Goal: Communication & Community: Connect with others

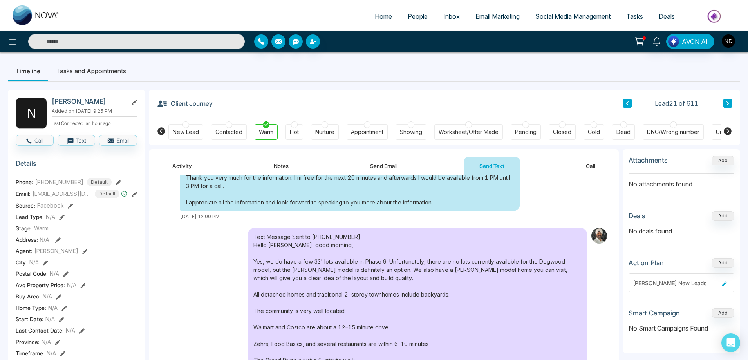
scroll to position [414, 0]
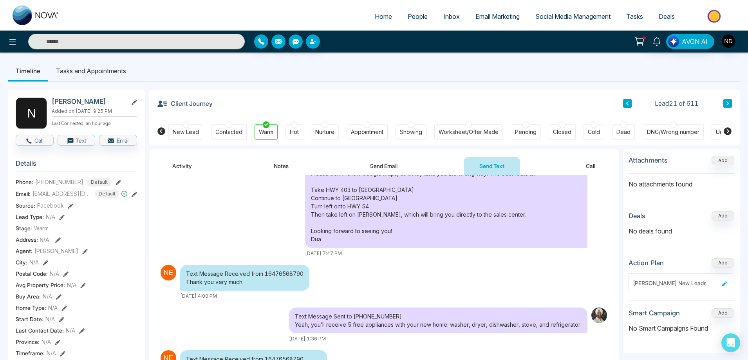
click at [418, 13] on span "People" at bounding box center [418, 17] width 20 height 8
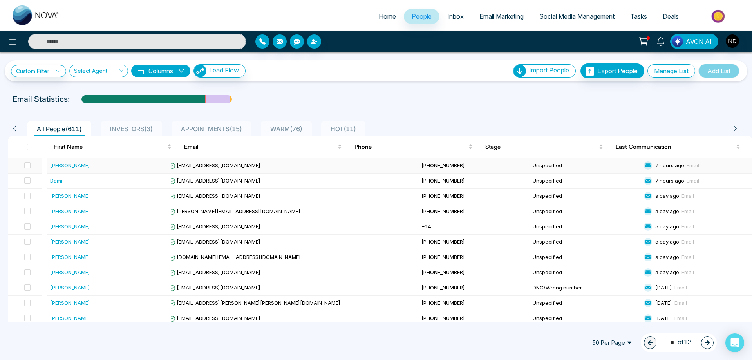
click at [67, 166] on div "[PERSON_NAME]" at bounding box center [70, 165] width 40 height 8
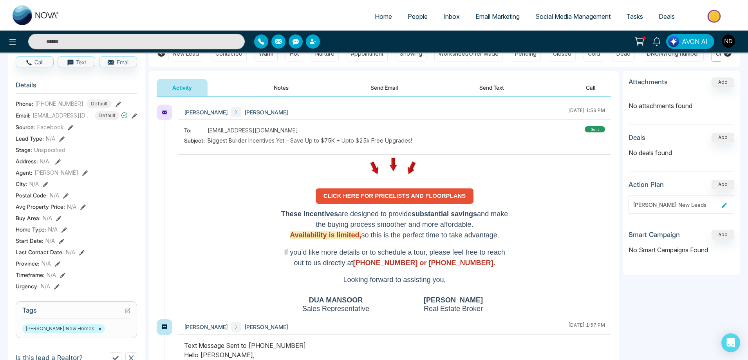
click at [406, 198] on strong "CLICK HERE FOR PRICELISTS AND FLOORPLANS" at bounding box center [394, 195] width 143 height 7
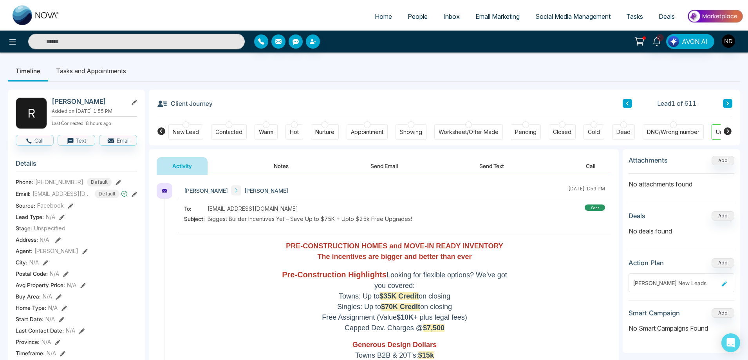
click at [417, 13] on span "People" at bounding box center [418, 17] width 20 height 8
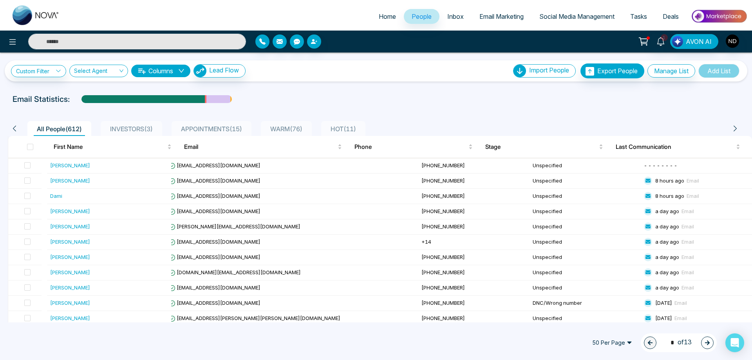
click at [429, 106] on div at bounding box center [376, 106] width 742 height 3
click at [76, 167] on div "[PERSON_NAME]" at bounding box center [70, 165] width 40 height 8
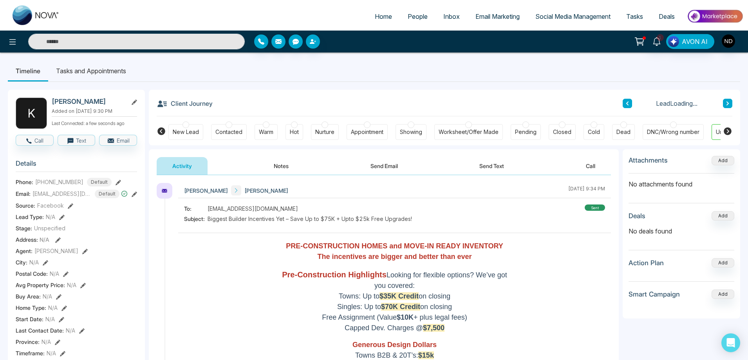
click at [227, 133] on div "Contacted" at bounding box center [228, 132] width 27 height 8
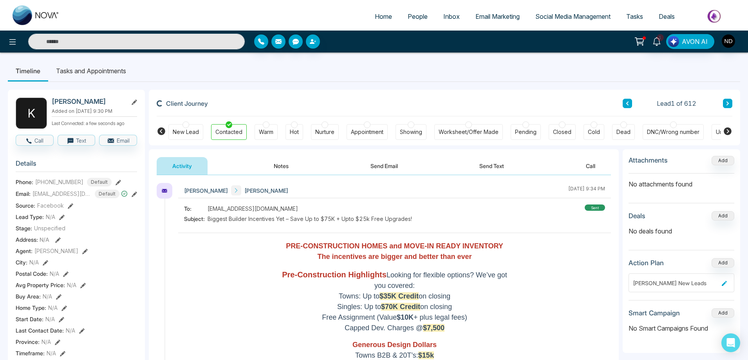
click at [282, 169] on button "Notes" at bounding box center [281, 166] width 46 height 18
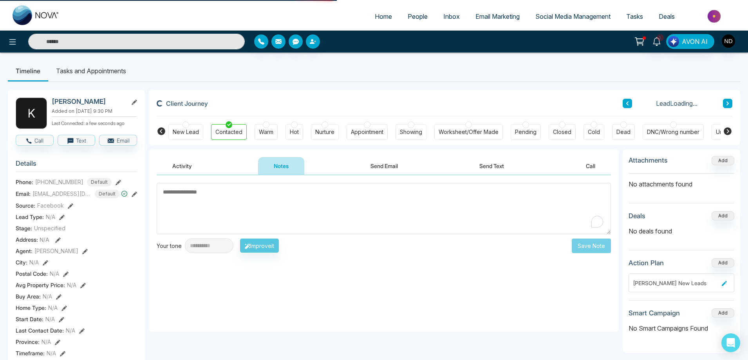
click at [297, 213] on textarea "To enrich screen reader interactions, please activate Accessibility in Grammarl…" at bounding box center [384, 208] width 454 height 51
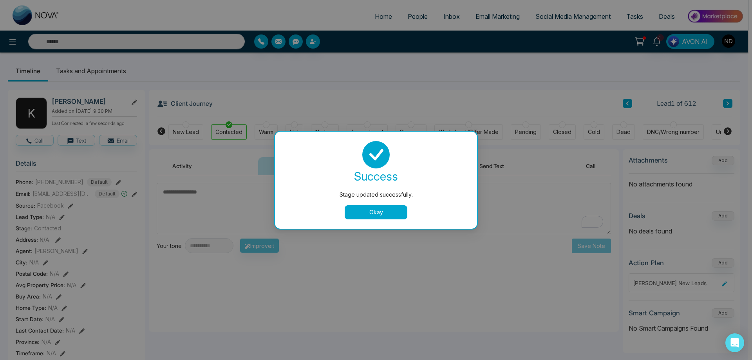
drag, startPoint x: 361, startPoint y: 211, endPoint x: 242, endPoint y: 216, distance: 119.1
click at [362, 211] on button "Okay" at bounding box center [376, 212] width 63 height 14
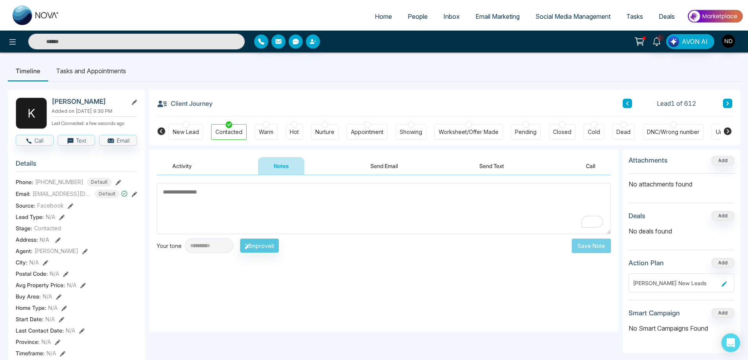
click at [281, 213] on textarea "To enrich screen reader interactions, please activate Accessibility in Grammarl…" at bounding box center [384, 208] width 454 height 51
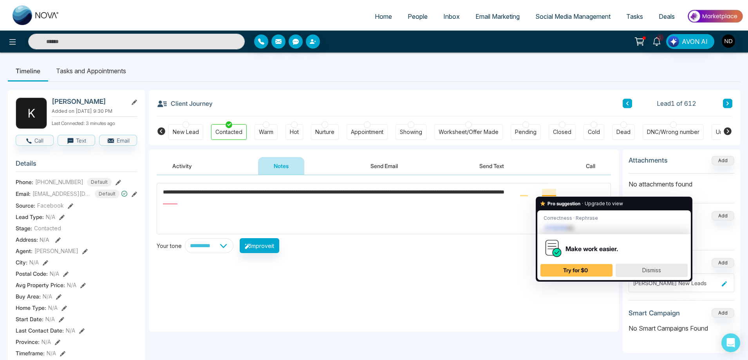
click at [663, 271] on div "Dismiss" at bounding box center [651, 270] width 65 height 13
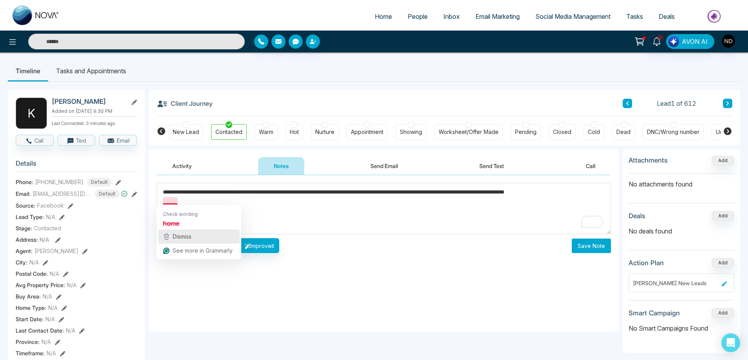
click at [183, 232] on div "Dismiss" at bounding box center [181, 237] width 20 height 12
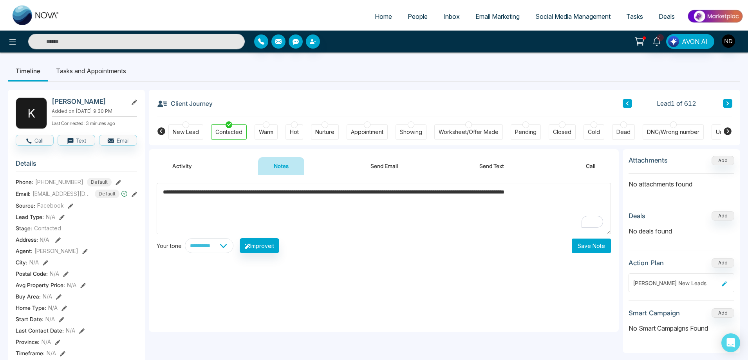
click at [209, 207] on textarea "**********" at bounding box center [384, 208] width 454 height 51
type textarea "**********"
click at [592, 247] on button "Save Note" at bounding box center [591, 245] width 39 height 14
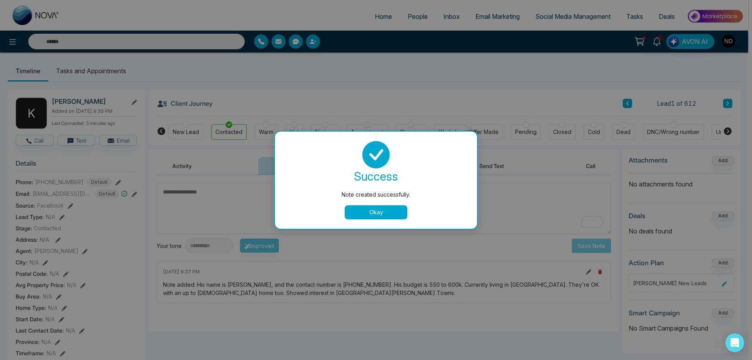
click at [381, 215] on button "Okay" at bounding box center [376, 212] width 63 height 14
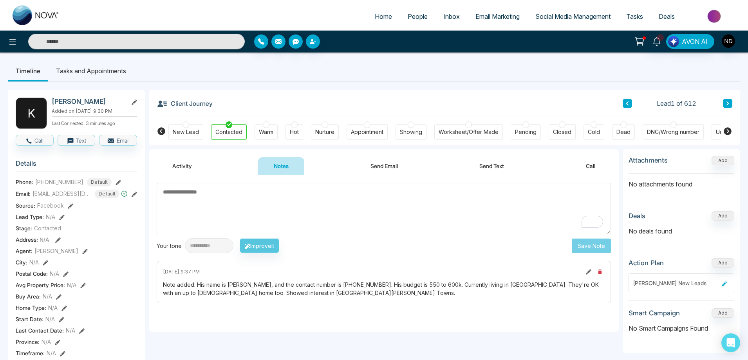
click at [270, 130] on div "Warm" at bounding box center [266, 132] width 14 height 8
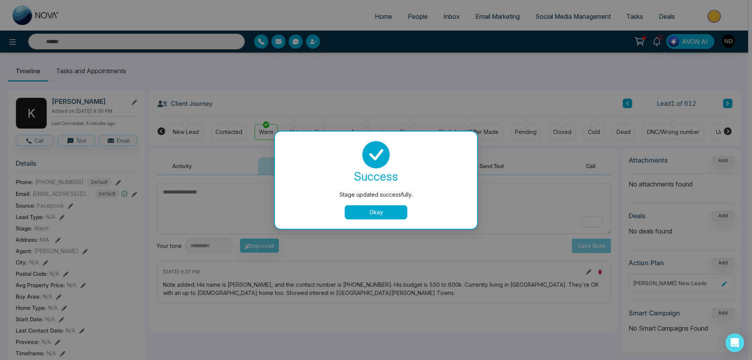
drag, startPoint x: 388, startPoint y: 203, endPoint x: 385, endPoint y: 200, distance: 4.2
click at [388, 202] on div "success Stage updated successfully. Okay" at bounding box center [375, 180] width 183 height 78
click at [379, 208] on button "Okay" at bounding box center [376, 212] width 63 height 14
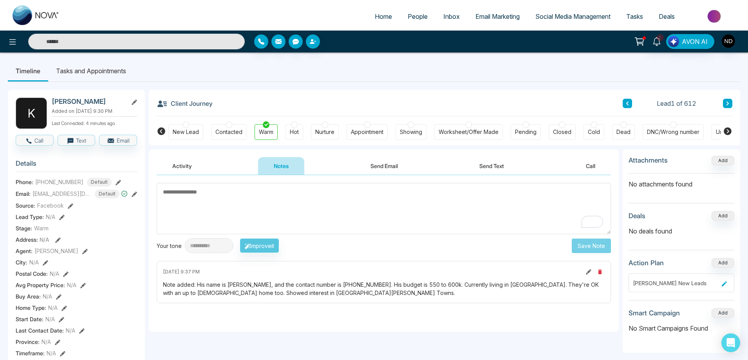
click at [589, 270] on icon at bounding box center [588, 271] width 5 height 5
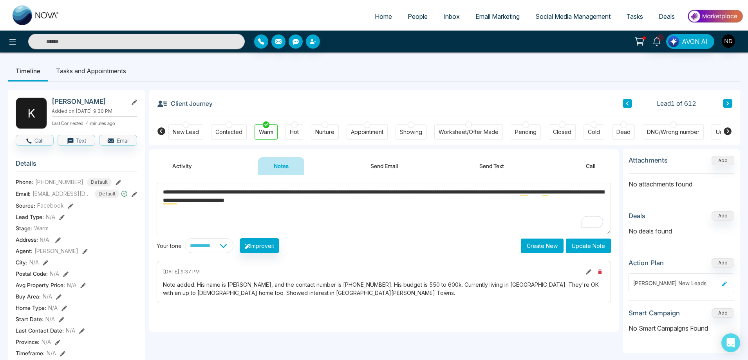
type textarea "**********"
click at [597, 243] on button "Update Note" at bounding box center [588, 245] width 45 height 14
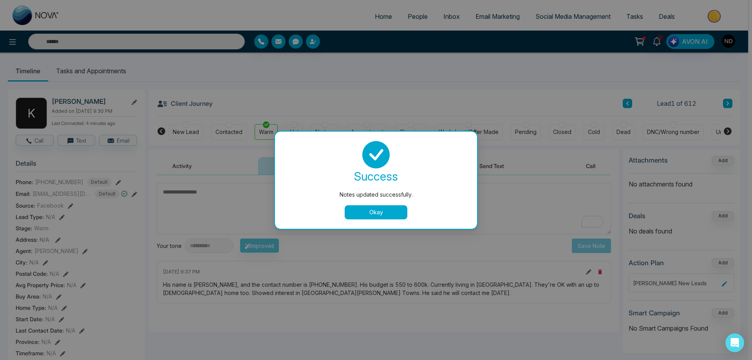
click at [359, 216] on button "Okay" at bounding box center [376, 212] width 63 height 14
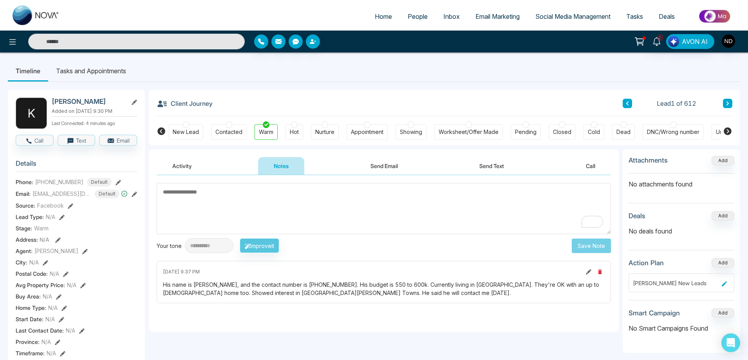
click at [392, 215] on textarea "To enrich screen reader interactions, please activate Accessibility in Grammarl…" at bounding box center [384, 208] width 454 height 51
click at [724, 99] on button at bounding box center [727, 103] width 9 height 9
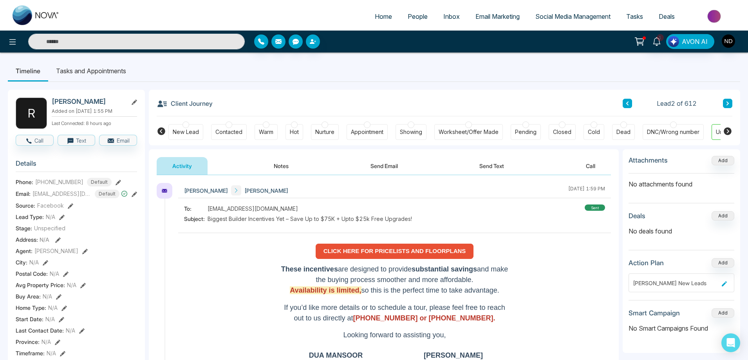
scroll to position [531, 0]
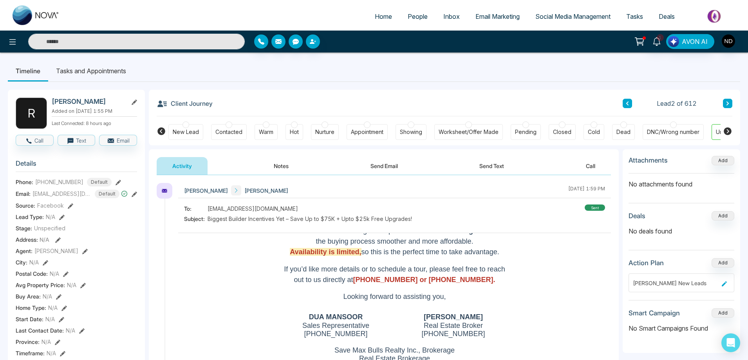
click at [159, 43] on input "text" at bounding box center [136, 42] width 216 height 16
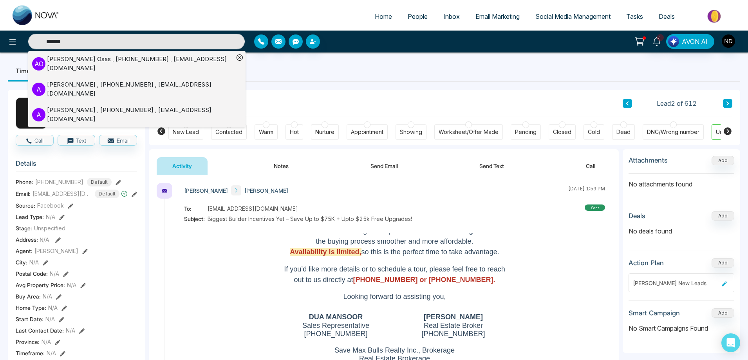
type input "*******"
click at [120, 65] on div "[PERSON_NAME] , [PHONE_NUMBER] , [EMAIL_ADDRESS][DOMAIN_NAME]" at bounding box center [140, 64] width 187 height 18
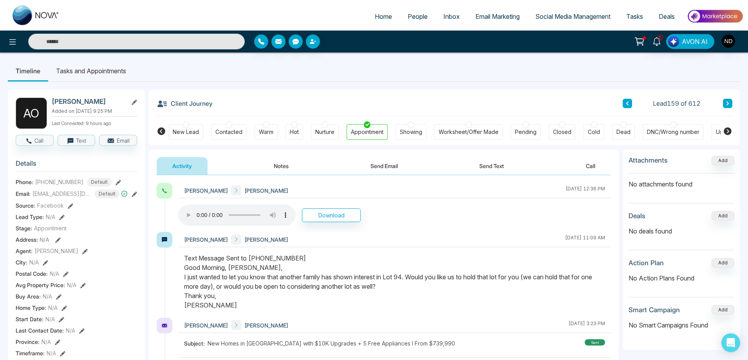
click at [493, 166] on button "Send Text" at bounding box center [492, 166] width 56 height 18
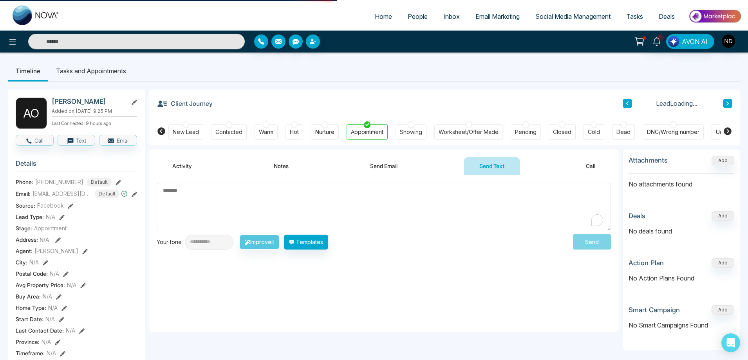
click at [403, 204] on textarea "To enrich screen reader interactions, please activate Accessibility in Grammarl…" at bounding box center [384, 207] width 454 height 48
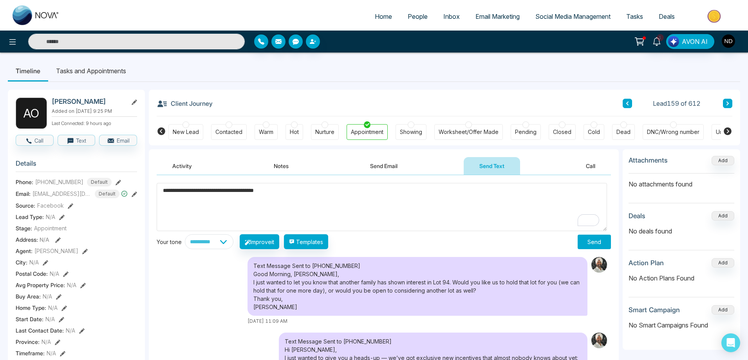
click at [316, 190] on textarea "**********" at bounding box center [382, 207] width 450 height 48
type textarea "**********"
click at [596, 242] on button "Send" at bounding box center [593, 242] width 33 height 14
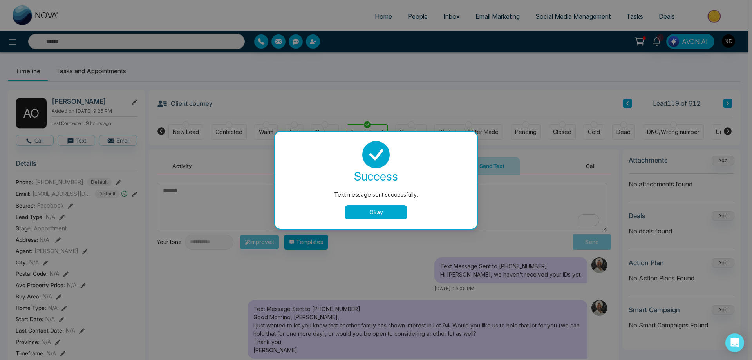
click at [389, 212] on button "Okay" at bounding box center [376, 212] width 63 height 14
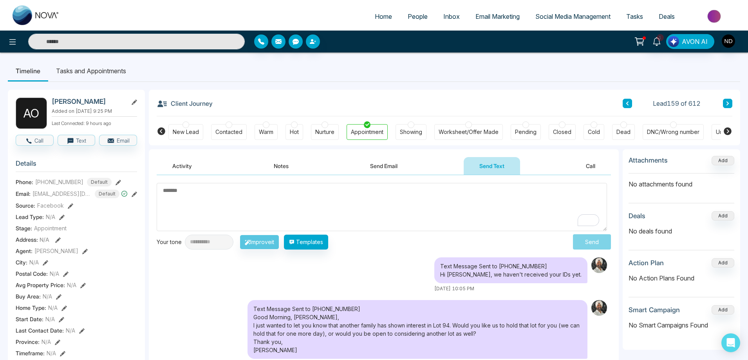
click at [399, 209] on textarea "To enrich screen reader interactions, please activate Accessibility in Grammarl…" at bounding box center [382, 207] width 450 height 48
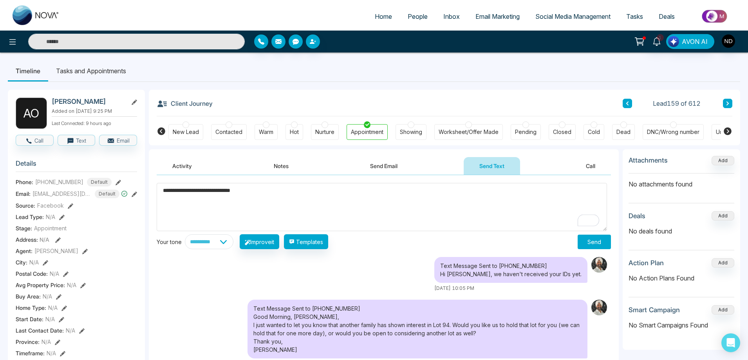
type textarea "**********"
click at [586, 240] on button "Send" at bounding box center [593, 242] width 33 height 14
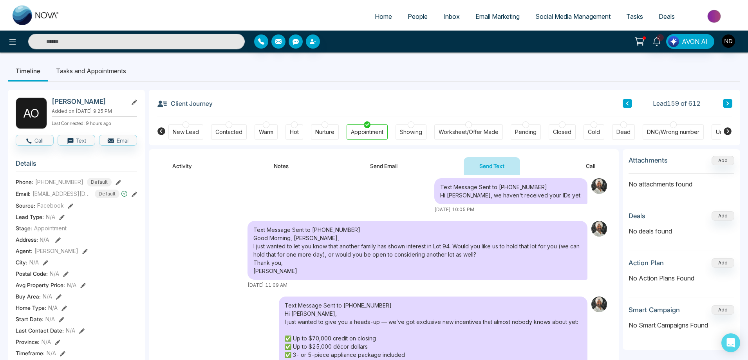
scroll to position [79, 0]
